Goal: Task Accomplishment & Management: Complete application form

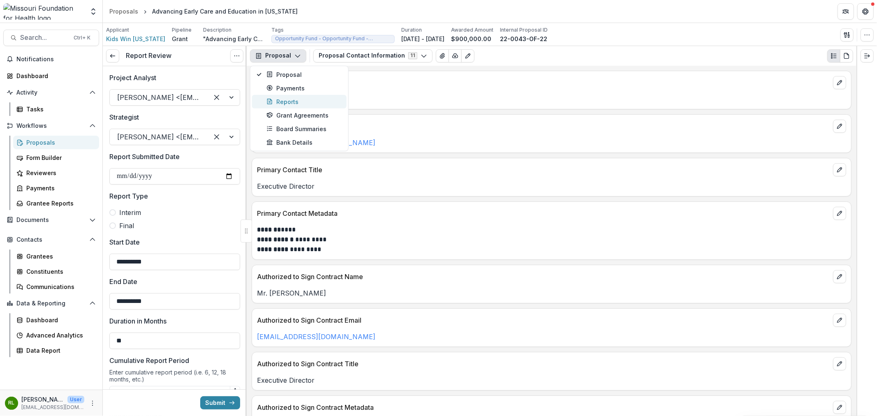
click at [326, 104] on div "Reports" at bounding box center [304, 101] width 75 height 9
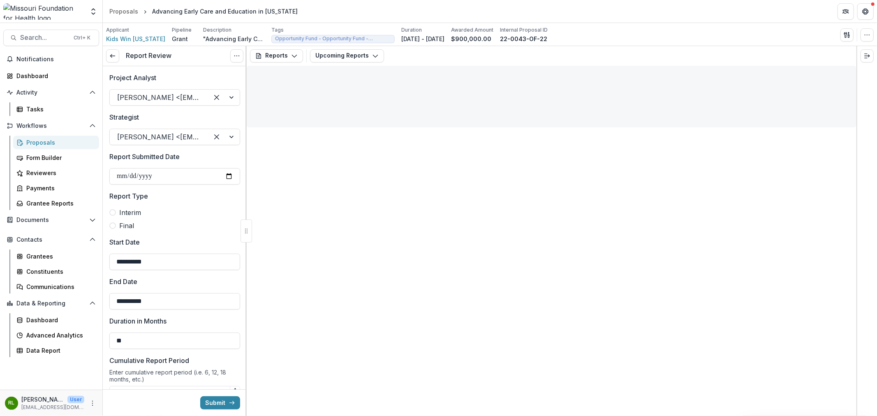
click at [332, 46] on div "Reports Proposal Payments Reports Grant Agreements Board Summaries Bank Details…" at bounding box center [552, 56] width 610 height 20
click at [338, 59] on button "Upcoming Reports" at bounding box center [347, 55] width 74 height 13
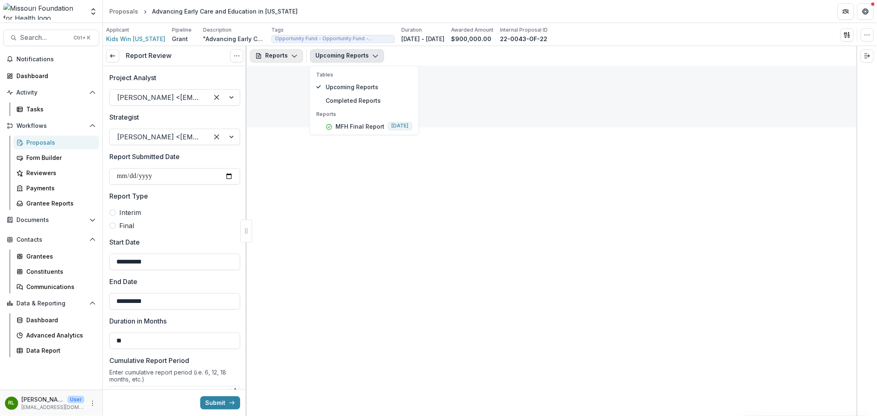
click at [278, 53] on button "Reports" at bounding box center [276, 55] width 53 height 13
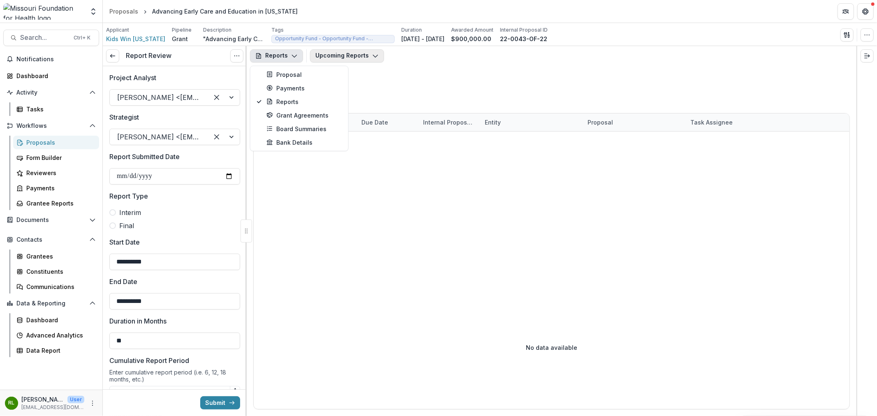
click at [352, 57] on button "Upcoming Reports" at bounding box center [347, 55] width 74 height 13
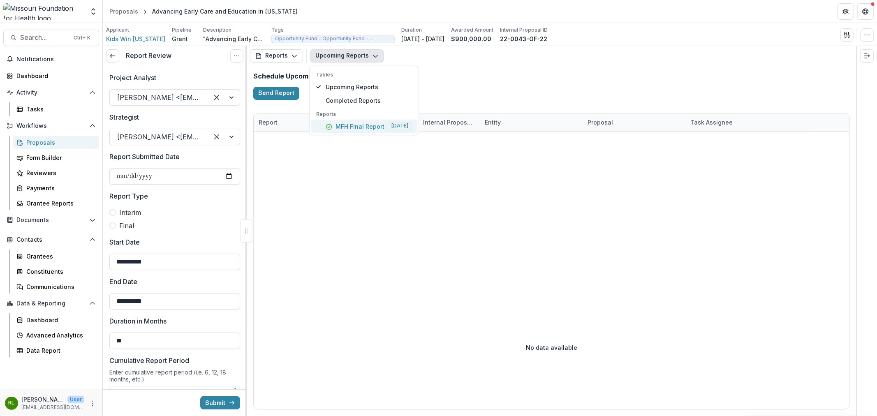
click at [334, 129] on div "MFH Final Report [DATE]" at bounding box center [369, 126] width 86 height 9
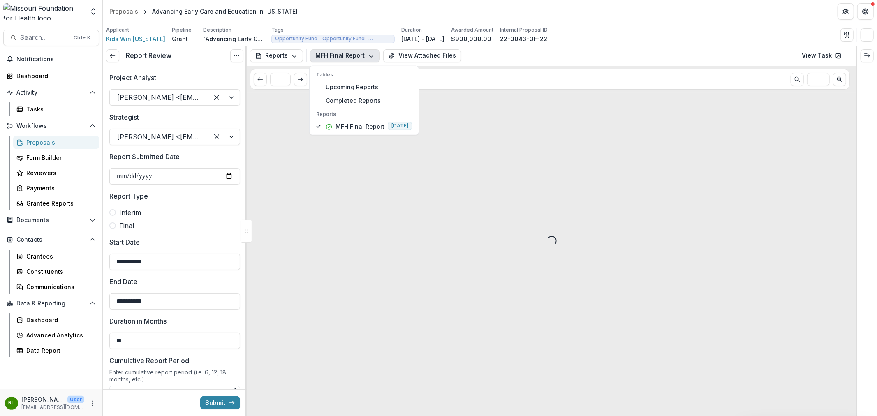
click at [315, 191] on div "Loading..." at bounding box center [552, 241] width 610 height 350
click at [420, 54] on button "View Attached Files" at bounding box center [422, 55] width 78 height 13
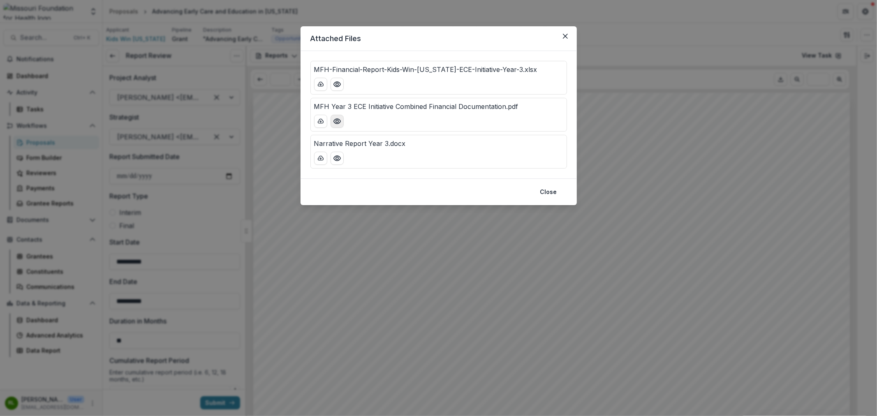
click at [343, 121] on button "Preview MFH Year 3 ECE Initiative Combined Financial Documentation.pdf" at bounding box center [337, 121] width 13 height 13
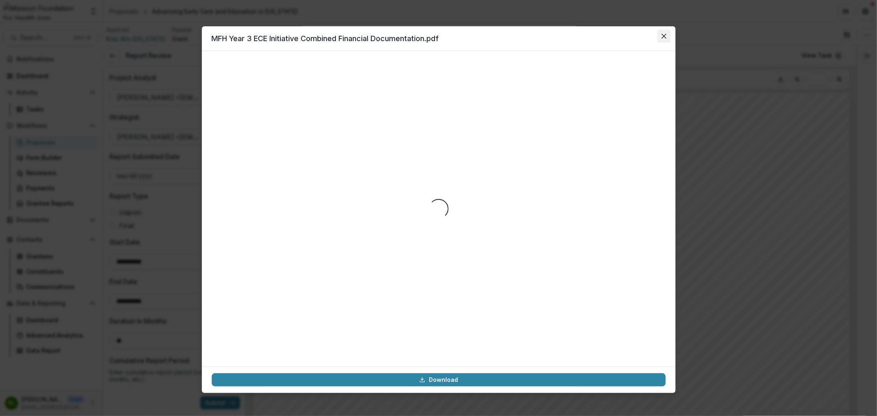
click at [659, 36] on button "Close" at bounding box center [664, 36] width 13 height 13
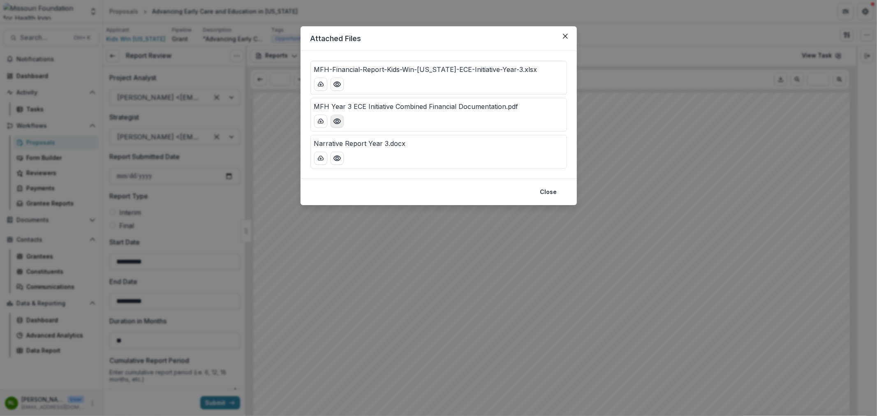
click at [336, 119] on icon "Preview MFH Year 3 ECE Initiative Combined Financial Documentation.pdf" at bounding box center [337, 121] width 7 height 5
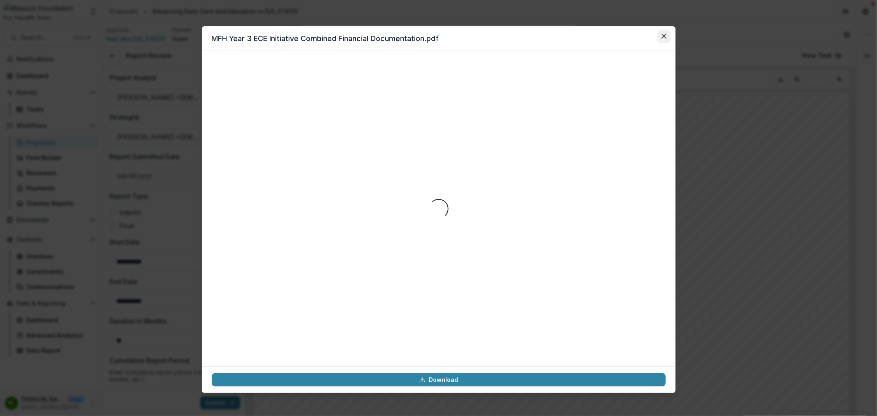
click at [665, 38] on icon "Close" at bounding box center [664, 36] width 5 height 5
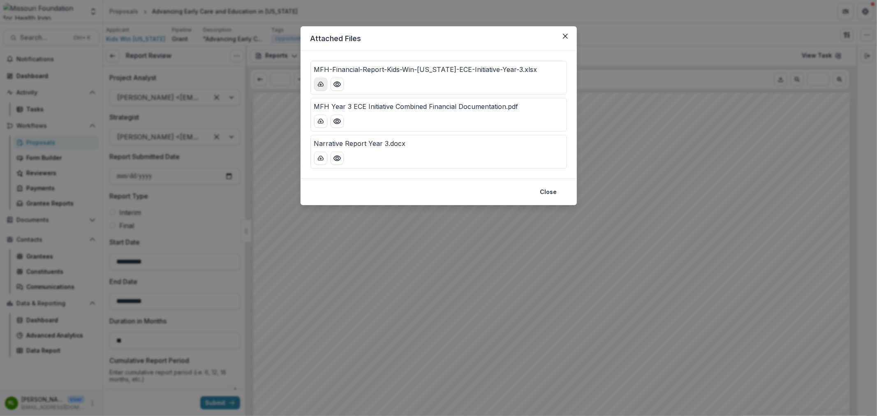
click at [315, 88] on button "download-button" at bounding box center [320, 84] width 13 height 13
click at [319, 121] on icon "download-button" at bounding box center [321, 121] width 7 height 7
click at [566, 32] on button "Close" at bounding box center [565, 36] width 13 height 13
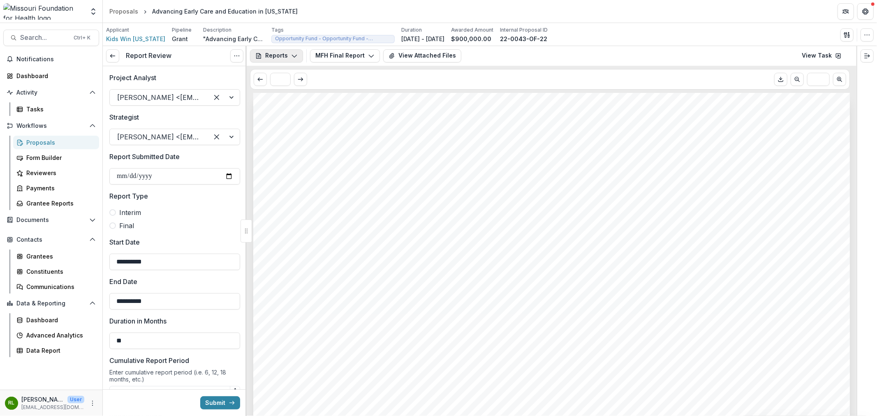
click at [290, 54] on button "Reports" at bounding box center [276, 55] width 53 height 13
click at [342, 63] on div "Reports Proposal Payments Reports Grant Agreements Board Summaries Bank Details…" at bounding box center [552, 56] width 610 height 20
click at [356, 53] on button "MFH Final Report" at bounding box center [345, 55] width 70 height 13
drag, startPoint x: 568, startPoint y: 38, endPoint x: 515, endPoint y: 40, distance: 52.7
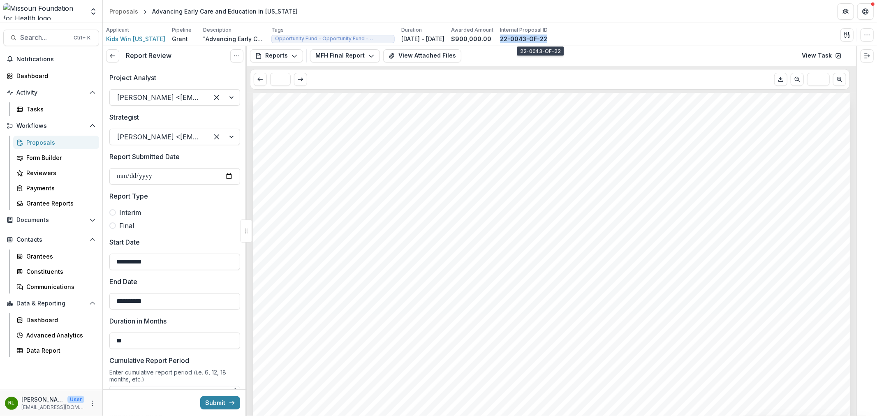
click at [515, 40] on div "Applicant Kids Win [US_STATE] Pipeline Grant Description "Advancing Early Care …" at bounding box center [490, 34] width 768 height 17
copy p "22-0043-OF-22"
click at [368, 53] on icon "button" at bounding box center [371, 56] width 7 height 7
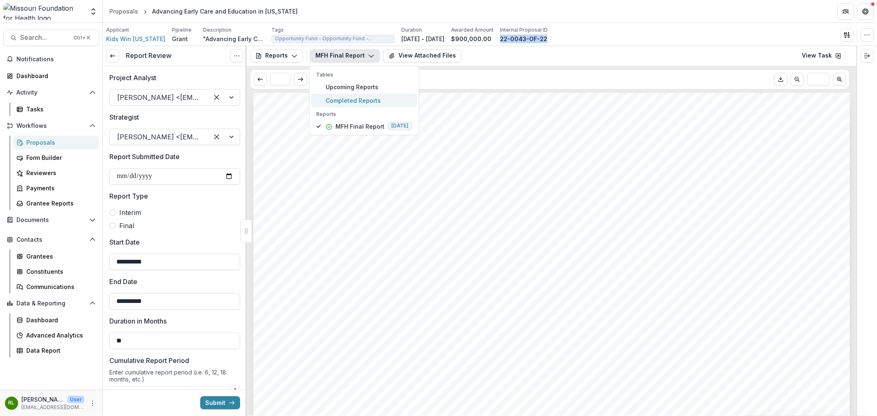
click at [359, 95] on button "Completed Reports" at bounding box center [364, 100] width 106 height 14
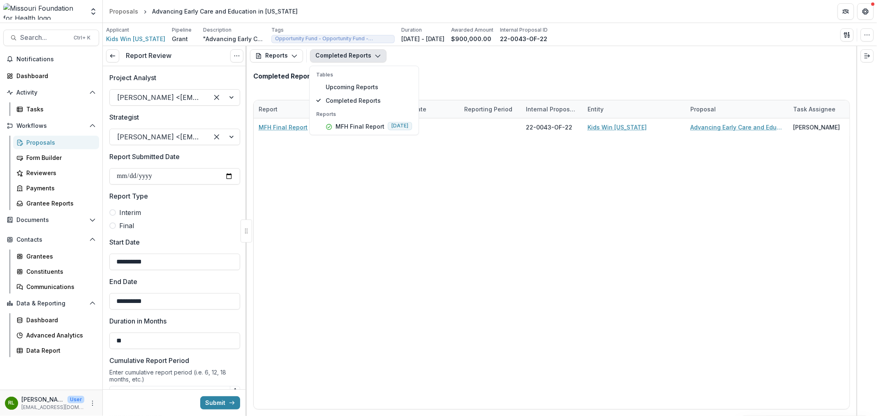
click at [362, 79] on div "Tables Upcoming Reports Completed Reports" at bounding box center [364, 89] width 106 height 36
click at [359, 83] on span "Upcoming Reports" at bounding box center [369, 86] width 86 height 9
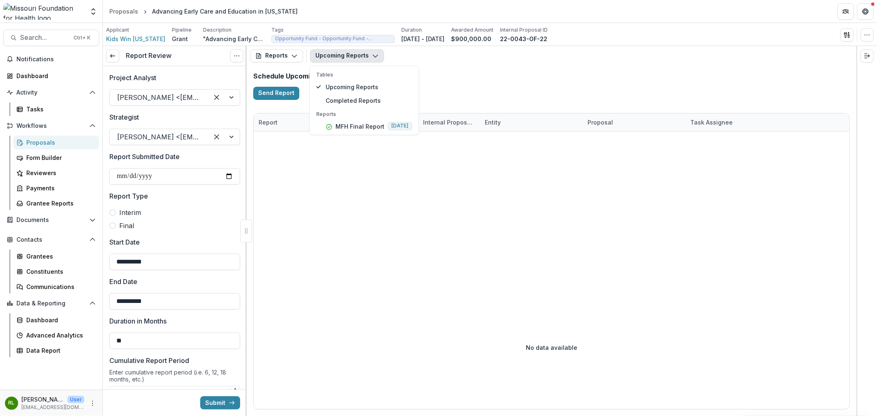
click at [439, 83] on div "Schedule Upcoming Reports Send Report" at bounding box center [552, 86] width 610 height 41
click at [318, 46] on div "Reports Proposal Payments Reports Grant Agreements Board Summaries Bank Details…" at bounding box center [552, 56] width 610 height 20
click at [348, 59] on button "Upcoming Reports" at bounding box center [347, 55] width 74 height 13
drag, startPoint x: 508, startPoint y: 244, endPoint x: 717, endPoint y: 100, distance: 253.7
click at [513, 237] on div at bounding box center [552, 209] width 596 height 154
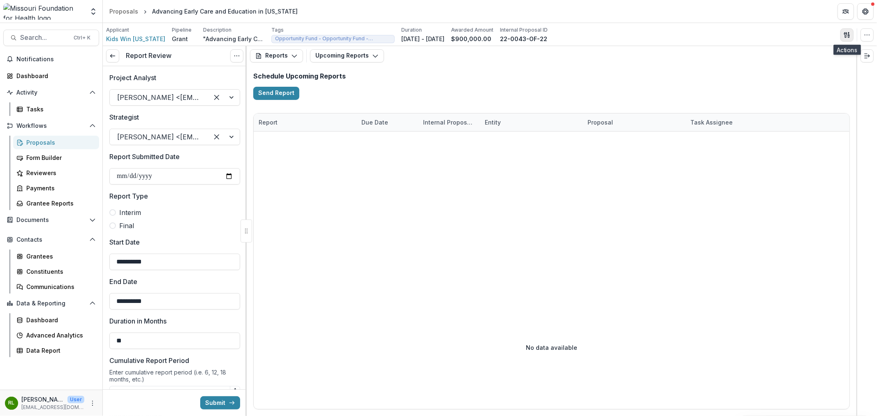
click at [846, 36] on icon "button" at bounding box center [845, 34] width 3 height 5
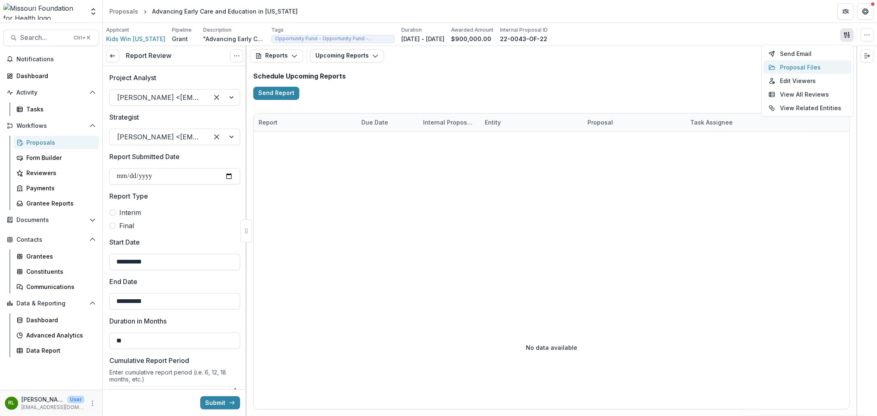
click at [812, 68] on button "Proposal Files" at bounding box center [808, 67] width 88 height 14
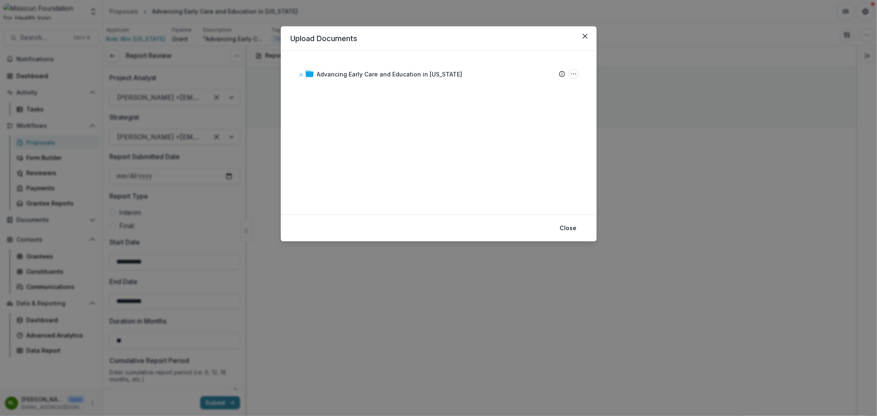
click at [336, 83] on div "Advancing Early Care and Education in [US_STATE] Submission Temelio Proposal At…" at bounding box center [439, 133] width 296 height 144
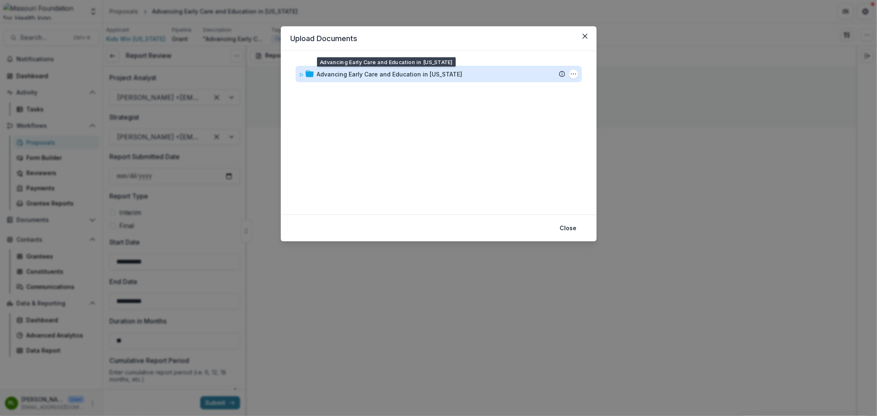
click at [344, 76] on div "Advancing Early Care and Education in [US_STATE]" at bounding box center [390, 74] width 146 height 9
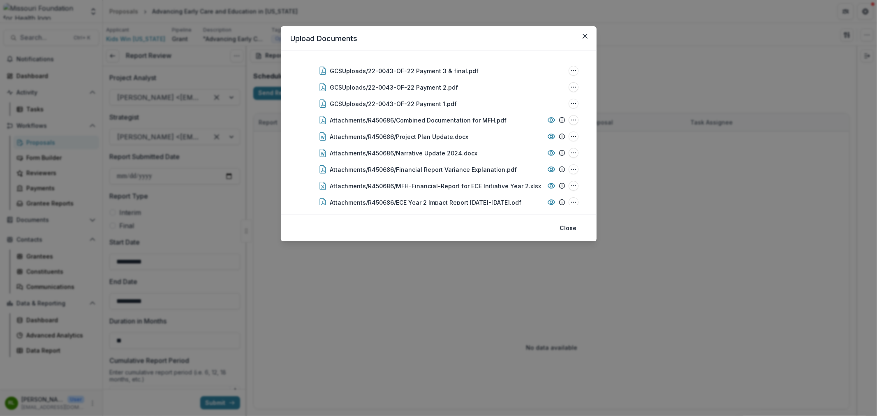
scroll to position [7, 0]
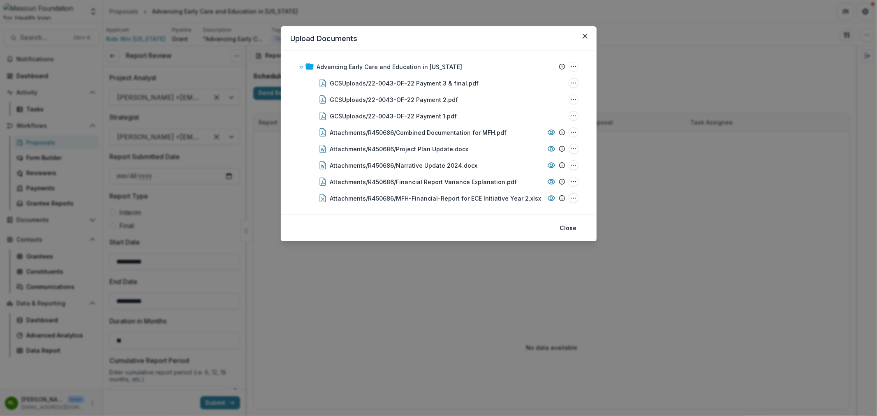
click at [368, 290] on div "Upload Documents Advancing Early Care and Education in [US_STATE] Submission Te…" at bounding box center [438, 208] width 877 height 416
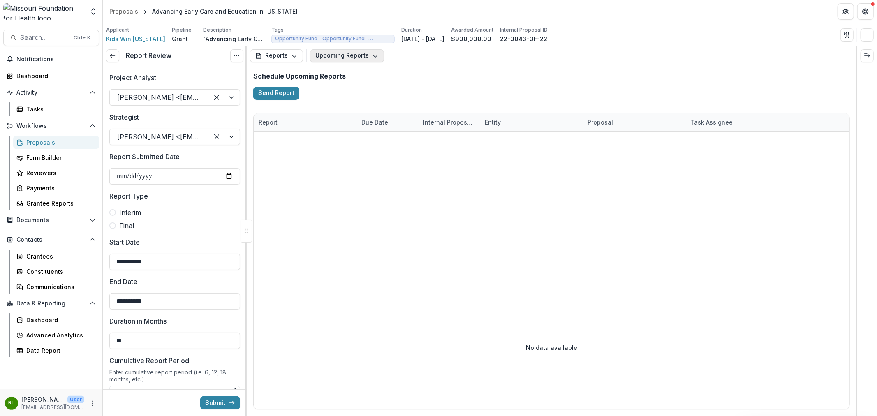
click at [339, 52] on button "Upcoming Reports" at bounding box center [347, 55] width 74 height 13
click at [349, 123] on p "MFH Final Report" at bounding box center [360, 126] width 49 height 9
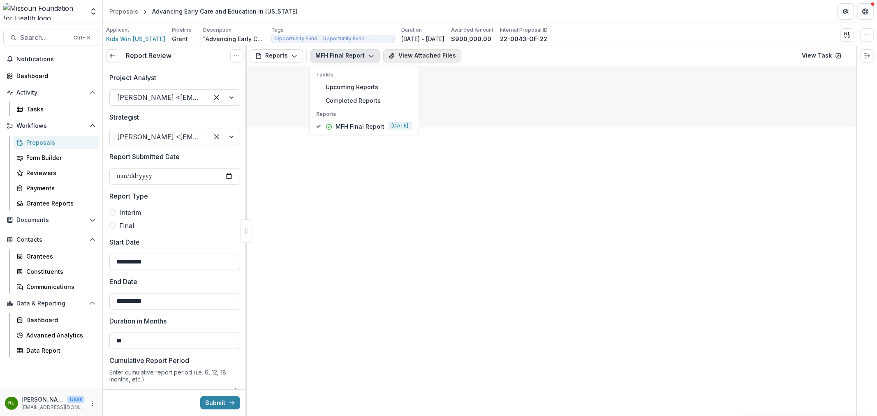
click at [415, 51] on button "View Attached Files" at bounding box center [422, 55] width 78 height 13
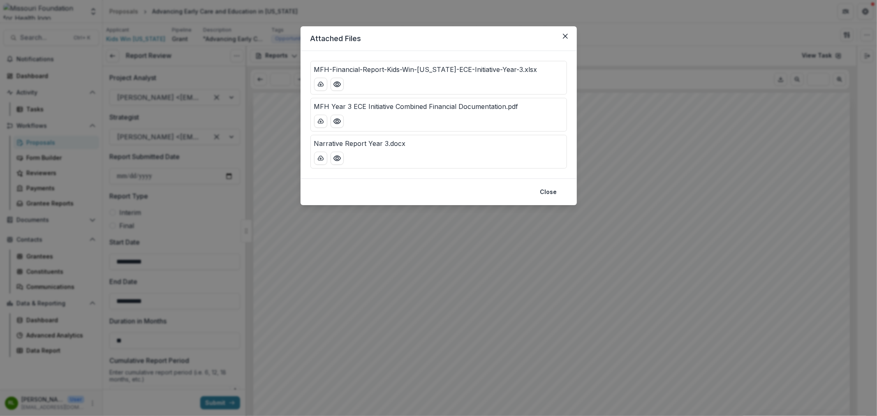
click at [681, 159] on div "Attached Files MFH-Financial-Report-Kids-Win-[US_STATE]-ECE-Initiative-Year-3.x…" at bounding box center [438, 208] width 877 height 416
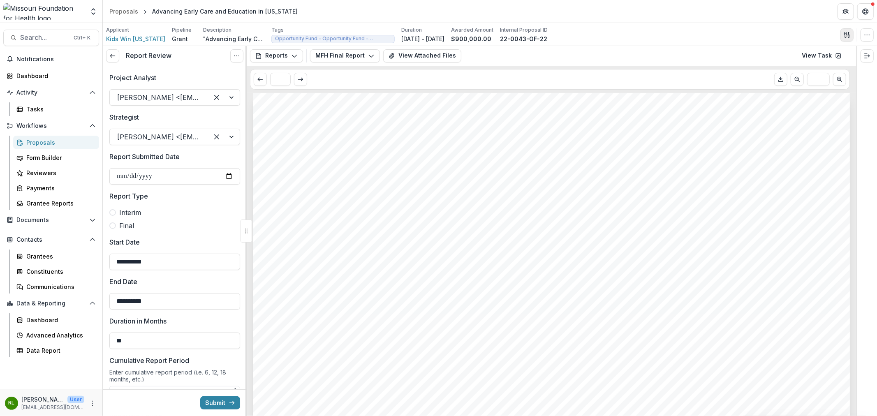
click at [848, 35] on icon "button" at bounding box center [848, 36] width 1 height 2
click at [798, 66] on button "Proposal Files" at bounding box center [808, 67] width 88 height 14
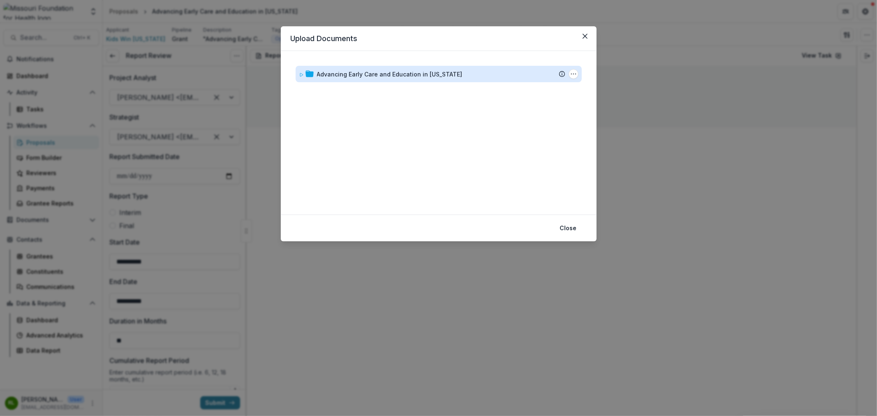
click at [422, 72] on div "Advancing Early Care and Education in [US_STATE]" at bounding box center [390, 74] width 146 height 9
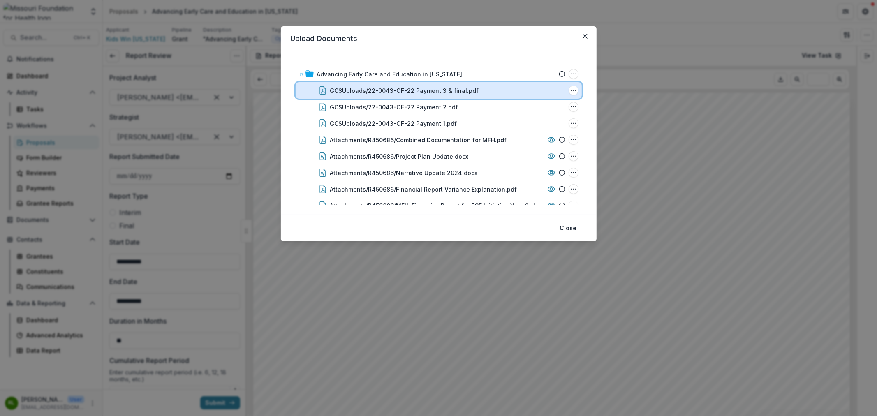
click at [491, 97] on div "GCSUploads/22-0043-OF-22 Payment 3 & final.pdf File Options Download Rename Del…" at bounding box center [439, 90] width 286 height 16
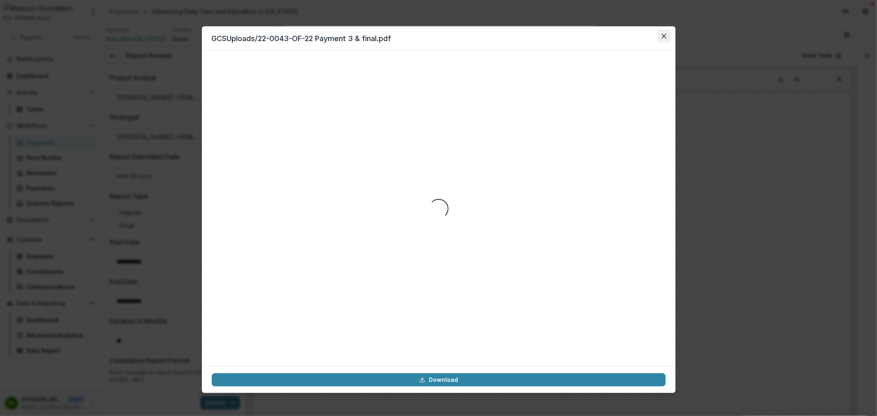
click at [664, 35] on icon "Close" at bounding box center [664, 36] width 5 height 5
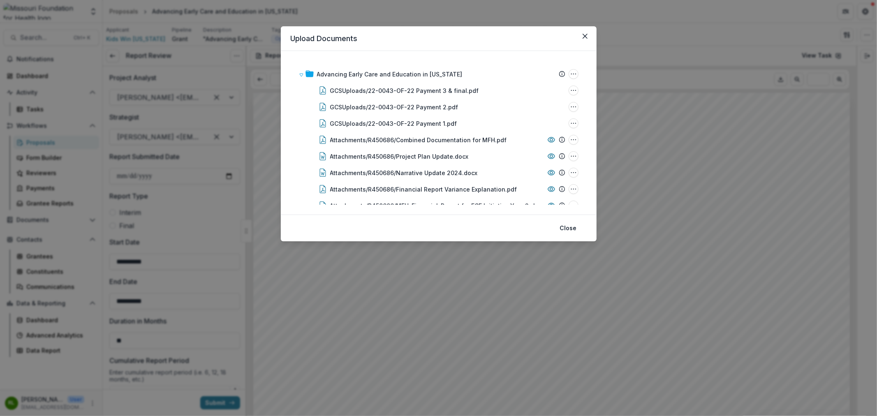
click at [488, 46] on header "Upload Documents" at bounding box center [439, 38] width 316 height 25
click at [485, 38] on header "Upload Documents" at bounding box center [439, 38] width 316 height 25
click at [491, 44] on header "Upload Documents" at bounding box center [439, 38] width 316 height 25
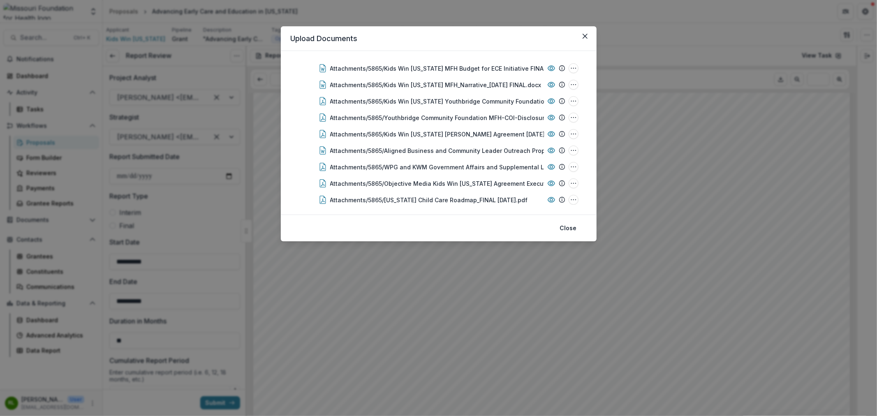
scroll to position [351, 0]
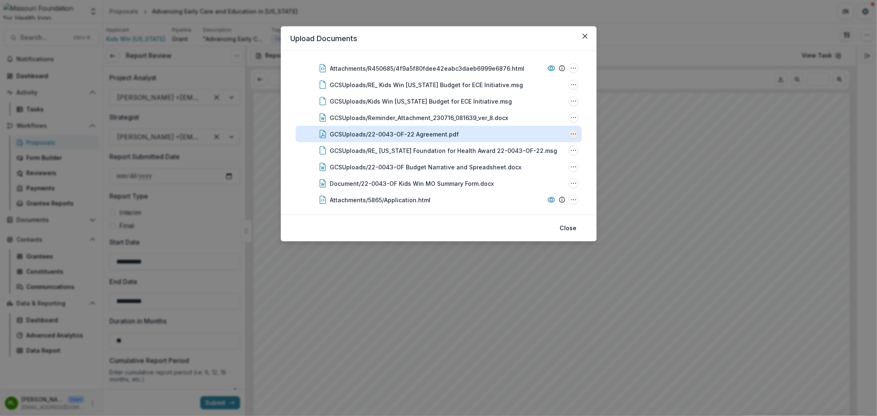
click at [570, 131] on icon "GCSUploads/22-0043-OF-22 Agreement.pdf Options" at bounding box center [573, 134] width 7 height 7
click at [540, 158] on button "Download" at bounding box center [533, 163] width 88 height 14
click at [535, 37] on header "Upload Documents" at bounding box center [439, 38] width 316 height 25
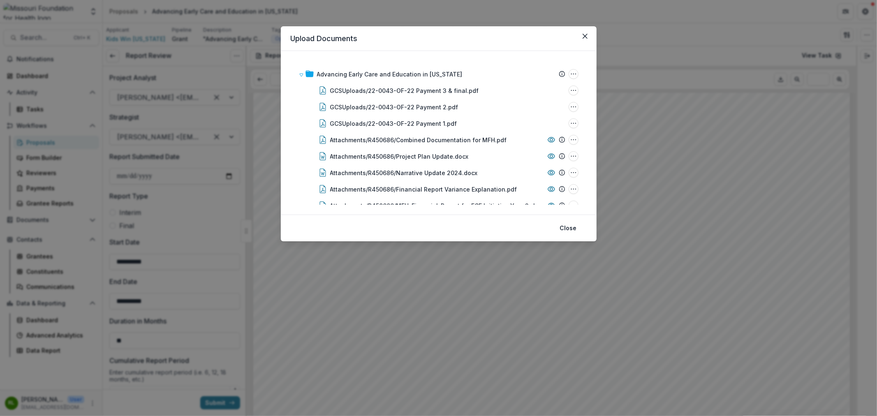
scroll to position [520, 0]
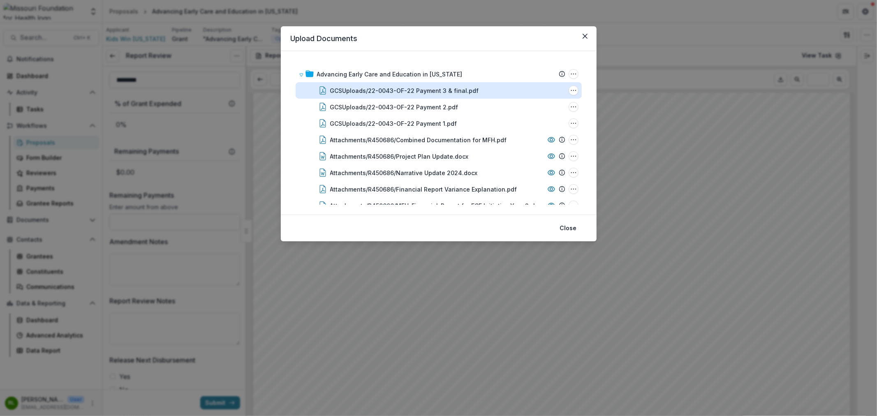
drag, startPoint x: 725, startPoint y: 182, endPoint x: 549, endPoint y: 87, distance: 200.6
click at [725, 182] on div "Upload Documents Advancing Early Care and Education in [US_STATE] Submission Te…" at bounding box center [438, 208] width 877 height 416
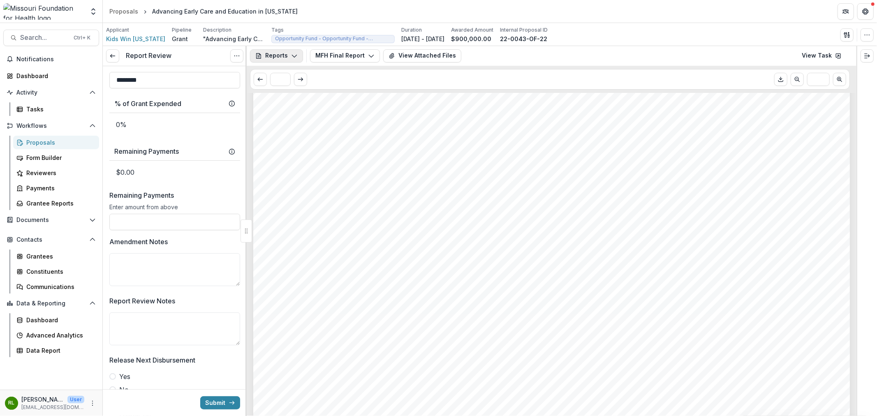
click at [279, 51] on button "Reports" at bounding box center [276, 55] width 53 height 13
click at [315, 71] on div "Proposal" at bounding box center [304, 74] width 75 height 9
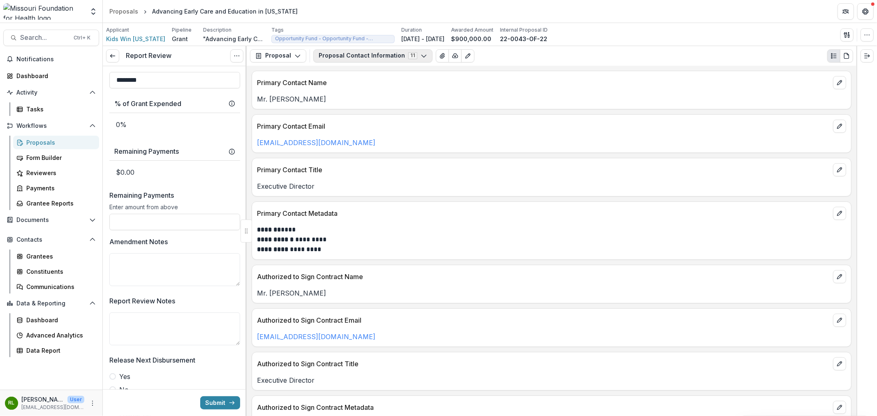
click at [332, 55] on button "Proposal Contact Information 11" at bounding box center [372, 55] width 119 height 13
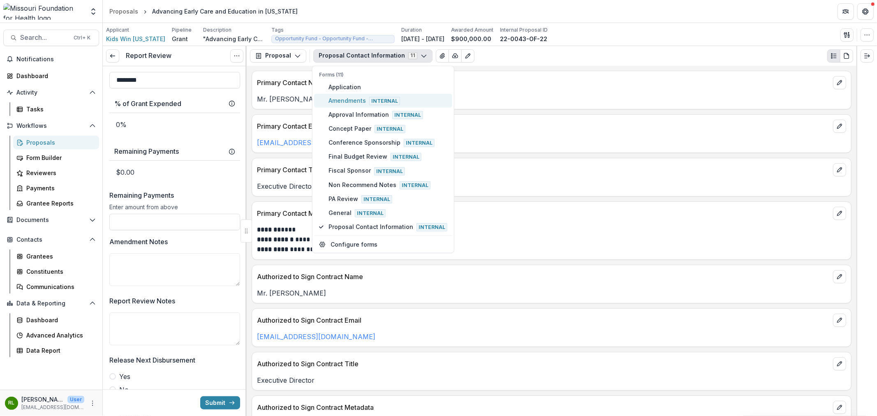
click at [340, 95] on button "Amendments Internal" at bounding box center [383, 100] width 138 height 14
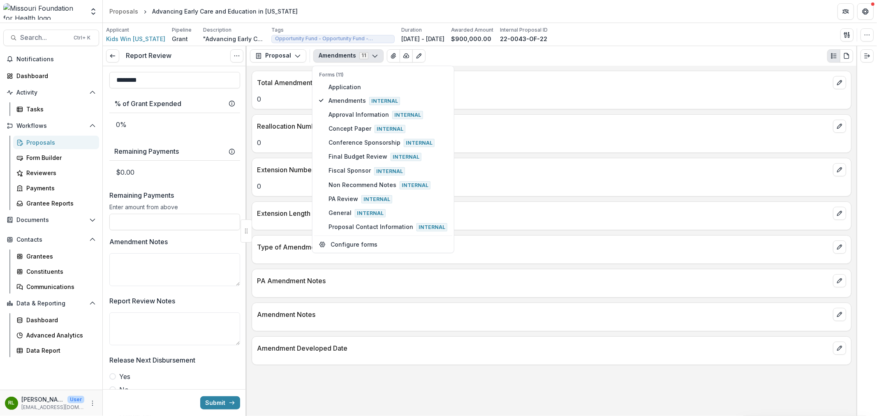
click at [441, 380] on div "Total Amendments 0 Reallocation Number 0 Extension Number 0 Extension Length Ty…" at bounding box center [552, 241] width 610 height 350
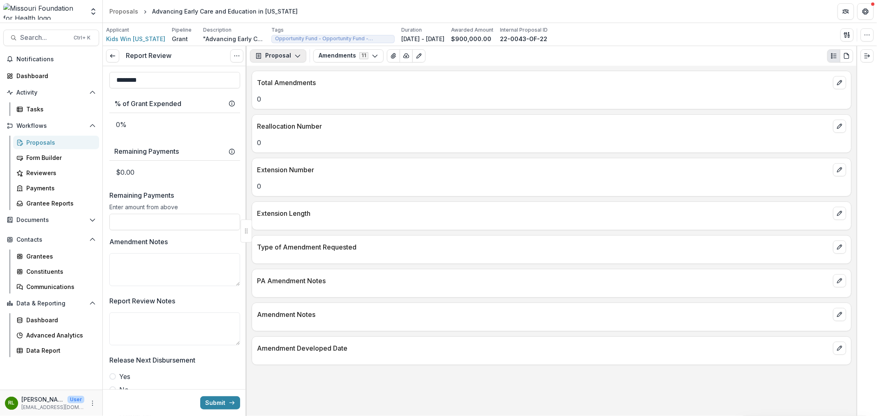
click at [294, 51] on button "Proposal" at bounding box center [278, 55] width 56 height 13
drag, startPoint x: 307, startPoint y: 100, endPoint x: 330, endPoint y: 79, distance: 30.8
click at [308, 100] on div "Reports" at bounding box center [304, 101] width 75 height 9
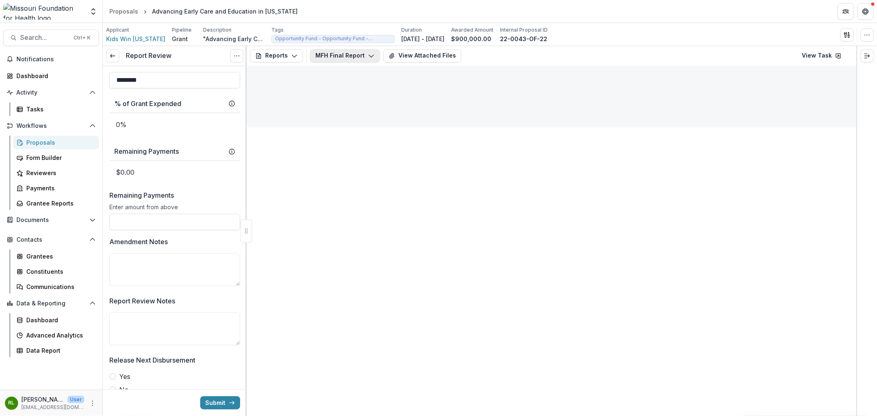
click at [357, 52] on button "MFH Final Report" at bounding box center [345, 55] width 70 height 13
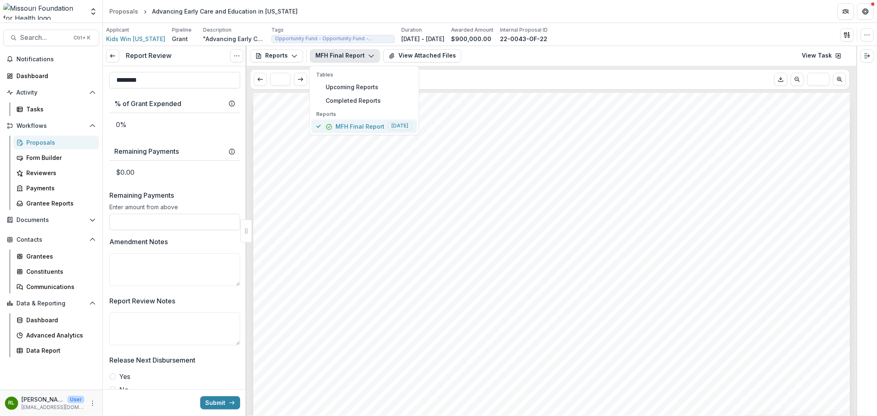
click at [365, 123] on p "MFH Final Report" at bounding box center [360, 126] width 49 height 9
click at [420, 56] on button "View Attached Files" at bounding box center [422, 55] width 78 height 13
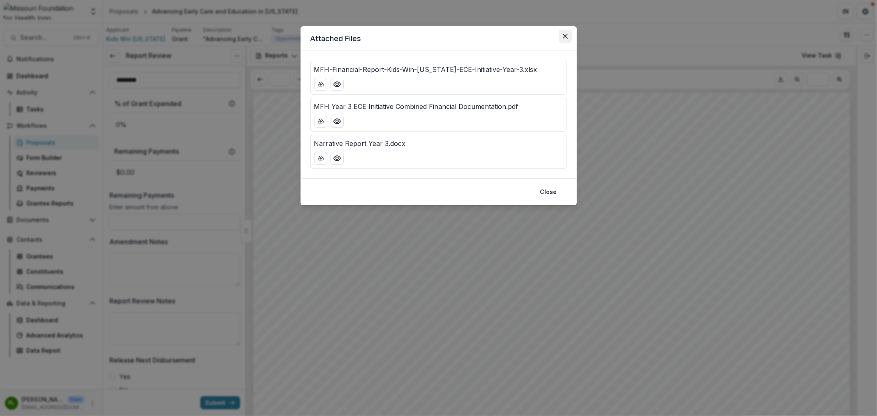
click at [569, 39] on button "Close" at bounding box center [565, 36] width 13 height 13
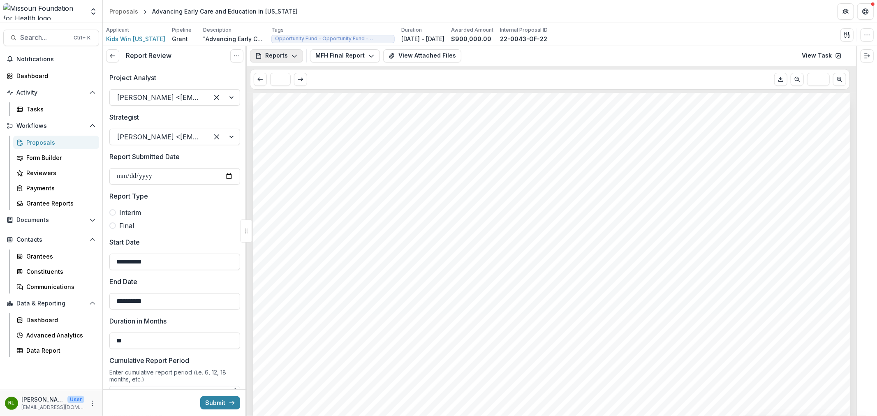
click at [285, 51] on button "Reports" at bounding box center [276, 55] width 53 height 13
click at [358, 52] on button "MFH Final Report" at bounding box center [345, 55] width 70 height 13
drag, startPoint x: 573, startPoint y: 38, endPoint x: 514, endPoint y: 40, distance: 58.4
click at [514, 40] on div "Applicant Kids Win [US_STATE] Pipeline Grant Description "Advancing Early Care …" at bounding box center [490, 34] width 768 height 17
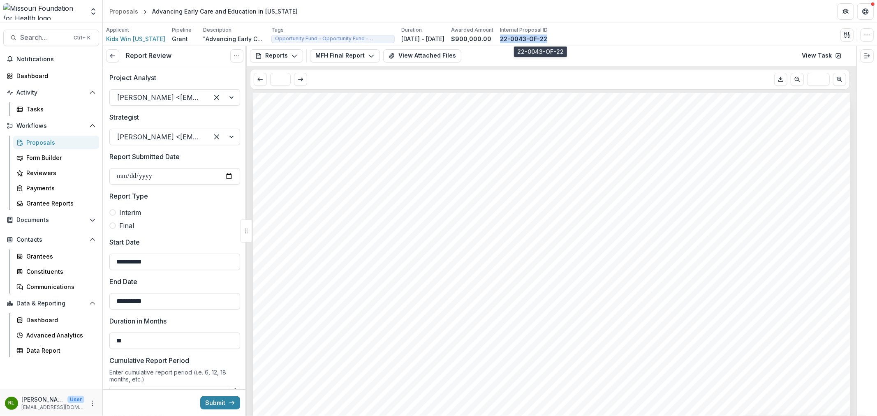
copy p "22-0043-OF-22"
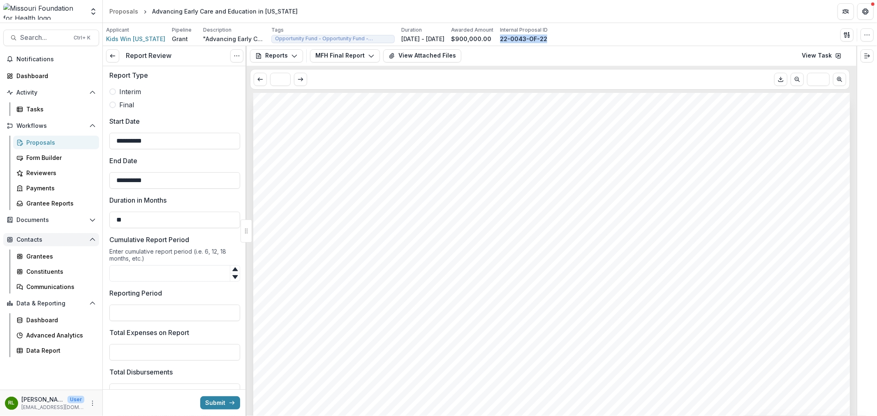
scroll to position [137, 0]
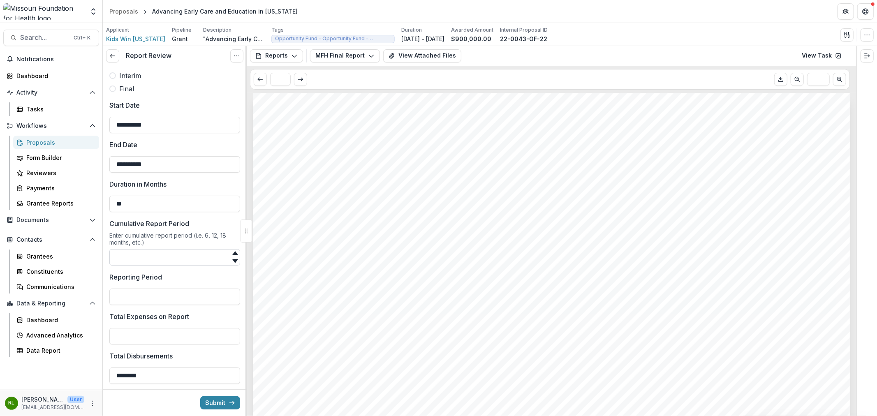
click at [143, 249] on input "Cumulative Report Period" at bounding box center [174, 257] width 131 height 16
type input "**"
click at [124, 304] on input "Reporting Period" at bounding box center [174, 297] width 131 height 16
paste input "**********"
type input "**********"
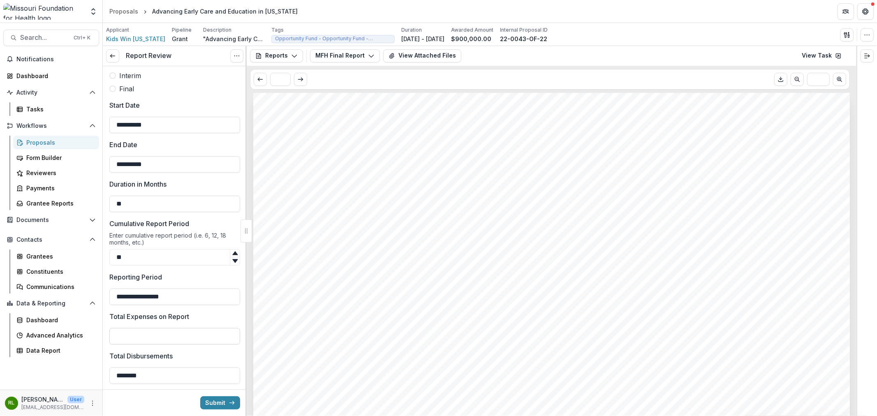
click at [158, 332] on input "Total Expenses on Report" at bounding box center [174, 336] width 131 height 16
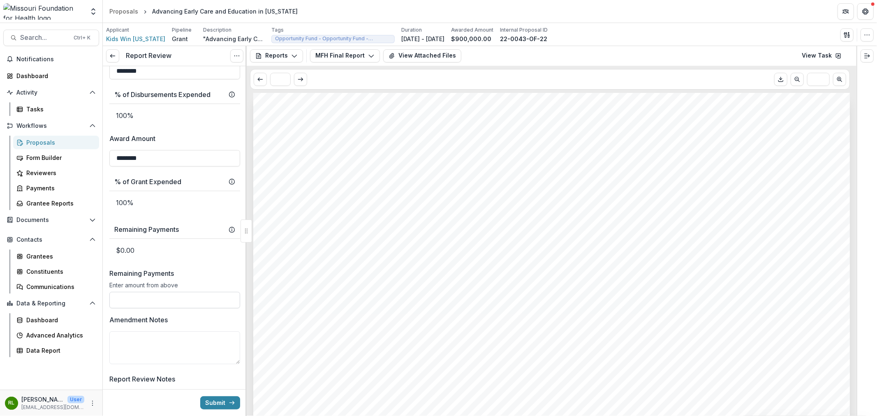
scroll to position [457, 0]
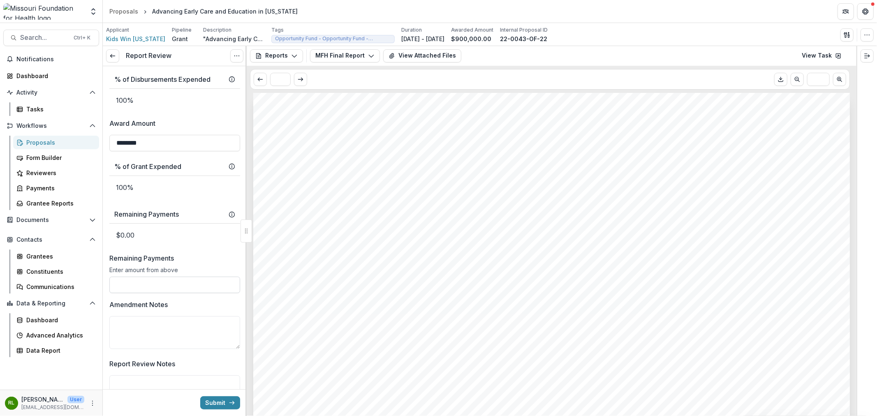
type input "********"
click at [151, 290] on input "Remaining Payments" at bounding box center [174, 285] width 131 height 16
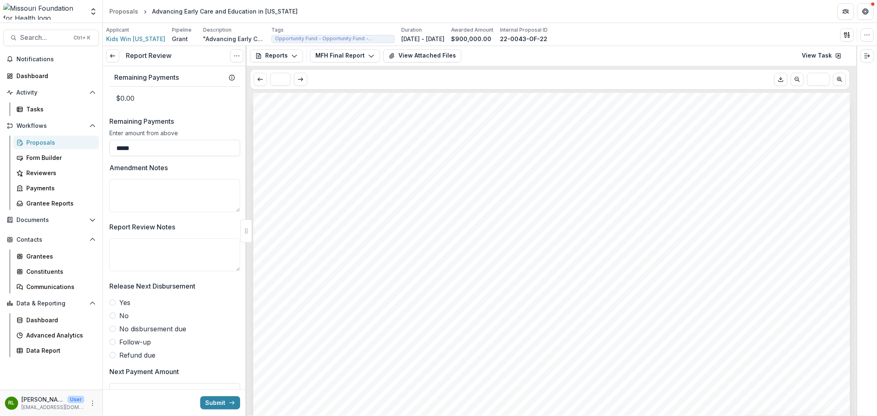
scroll to position [640, 0]
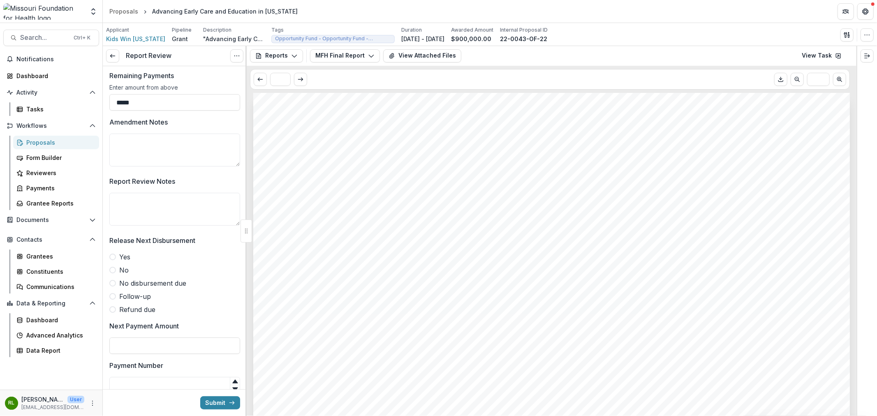
click at [163, 285] on span "No disbursement due" at bounding box center [152, 283] width 67 height 10
type input "**"
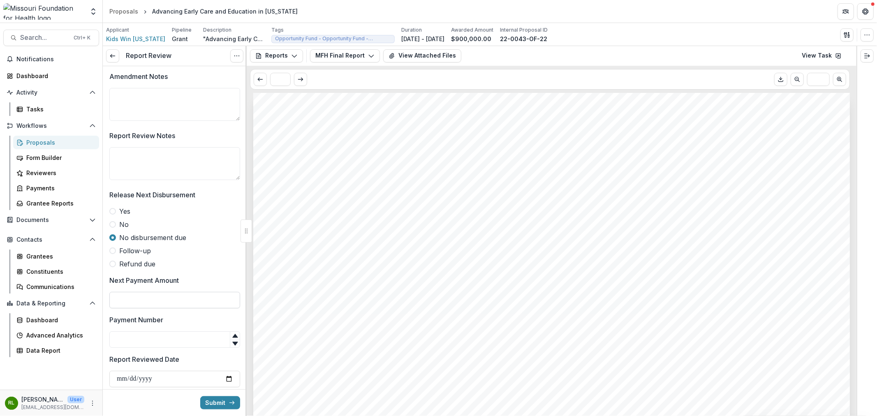
click at [141, 302] on input "Next Payment Amount" at bounding box center [174, 300] width 131 height 16
type input "**"
click at [157, 334] on input "Payment Number" at bounding box center [174, 339] width 131 height 16
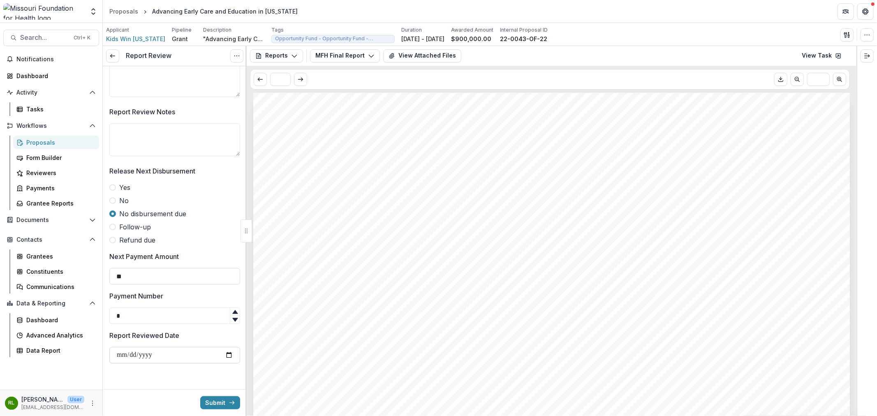
type input "*"
click at [114, 357] on input "Report Reviewed Date" at bounding box center [174, 355] width 131 height 16
type input "**********"
click at [219, 401] on button "Submit" at bounding box center [220, 402] width 40 height 13
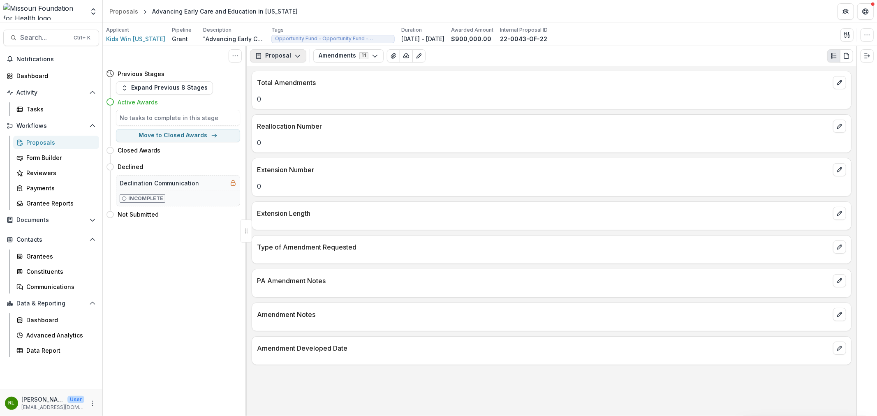
click at [289, 58] on button "Proposal" at bounding box center [278, 55] width 56 height 13
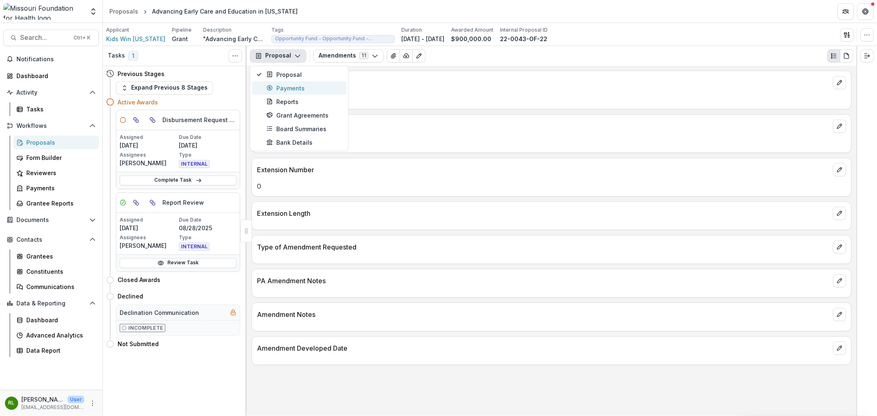
click at [310, 85] on div "Payments" at bounding box center [304, 87] width 75 height 9
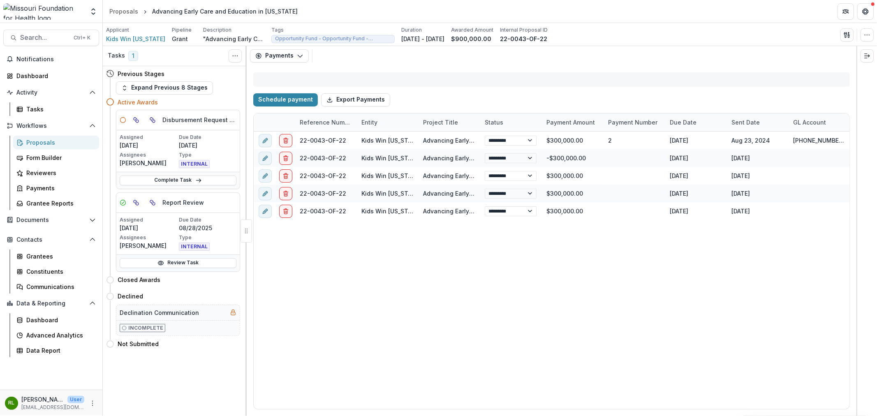
select select "****"
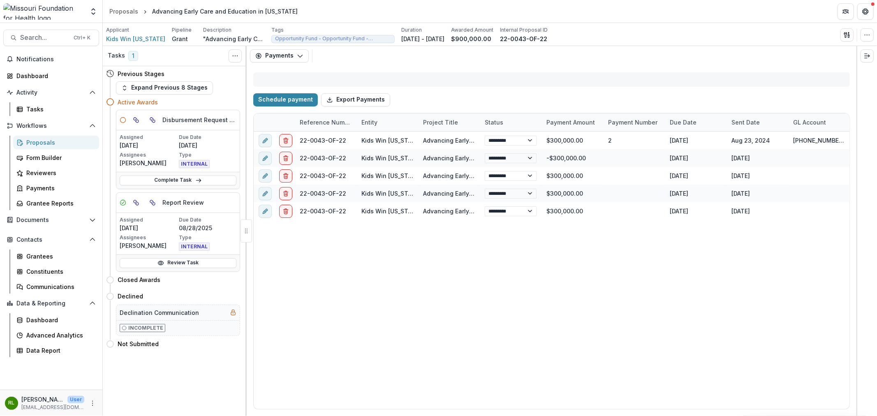
select select "****"
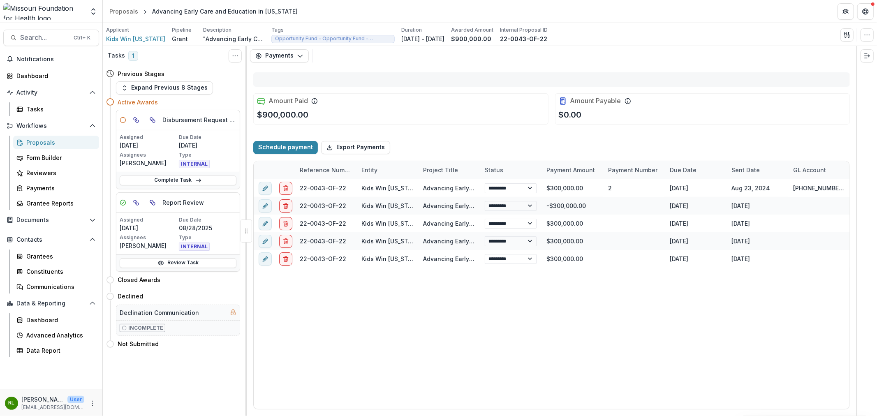
select select "****"
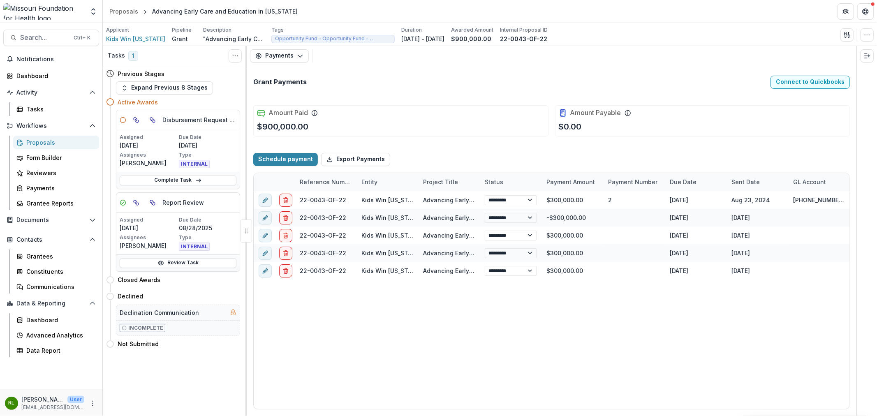
click at [234, 120] on h5 "Disbursement Request - Grants" at bounding box center [199, 120] width 74 height 9
click at [224, 177] on link "Complete Task" at bounding box center [178, 181] width 117 height 10
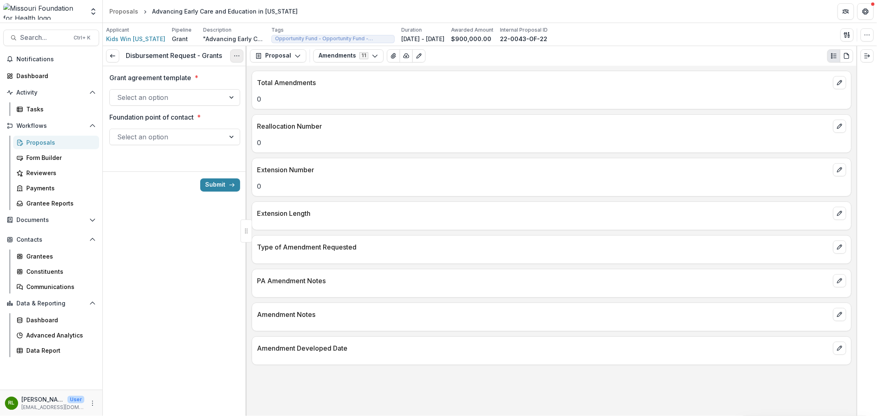
click at [239, 56] on circle "Options" at bounding box center [239, 56] width 0 height 0
click at [222, 90] on button "Cancel Task" at bounding box center [197, 92] width 88 height 14
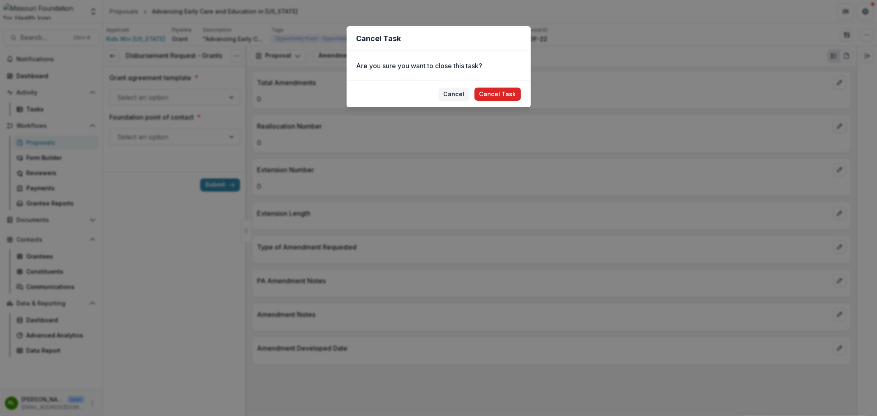
click at [494, 95] on button "Cancel Task" at bounding box center [498, 94] width 46 height 13
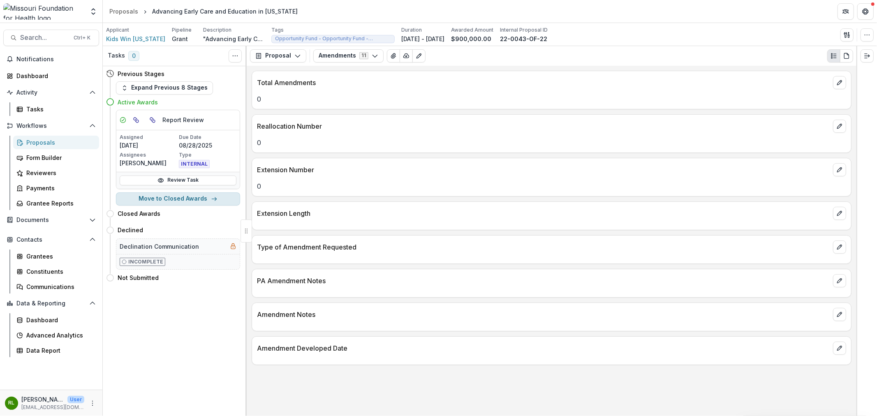
click at [162, 194] on button "Move to Closed Awards" at bounding box center [178, 198] width 124 height 13
select select "**********"
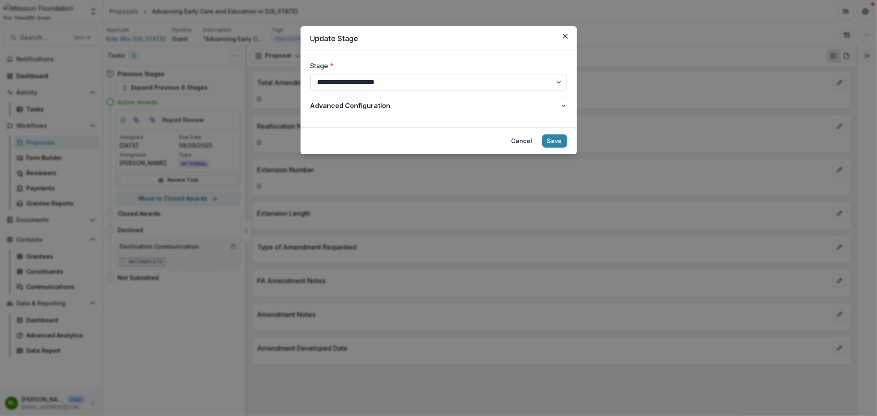
click at [427, 83] on select "**********" at bounding box center [439, 82] width 257 height 16
click at [554, 143] on button "Save" at bounding box center [554, 140] width 25 height 13
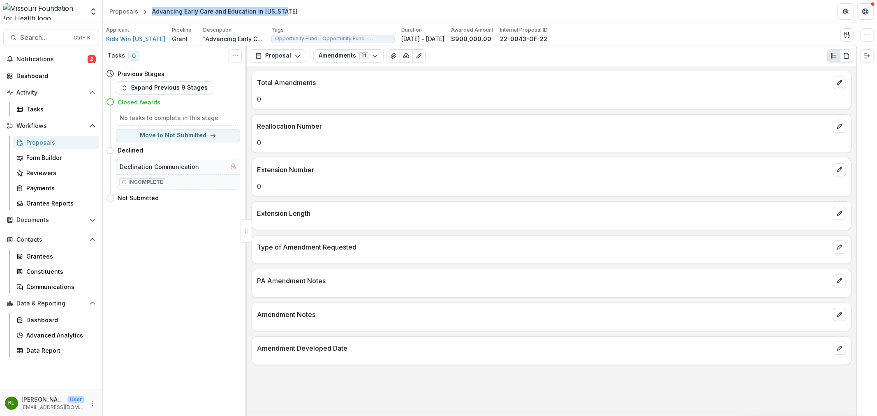
drag, startPoint x: 258, startPoint y: 9, endPoint x: 150, endPoint y: 14, distance: 108.3
click at [152, 14] on div "Advancing Early Care and Education in [US_STATE]" at bounding box center [225, 11] width 146 height 9
drag, startPoint x: 158, startPoint y: 40, endPoint x: 105, endPoint y: 40, distance: 53.1
click at [105, 40] on div "Applicant Kids Win [US_STATE] Pipeline Grant Description "Advancing Early Care …" at bounding box center [490, 34] width 774 height 23
copy span "Kids Win [US_STATE]"
